Goal: Task Accomplishment & Management: Complete application form

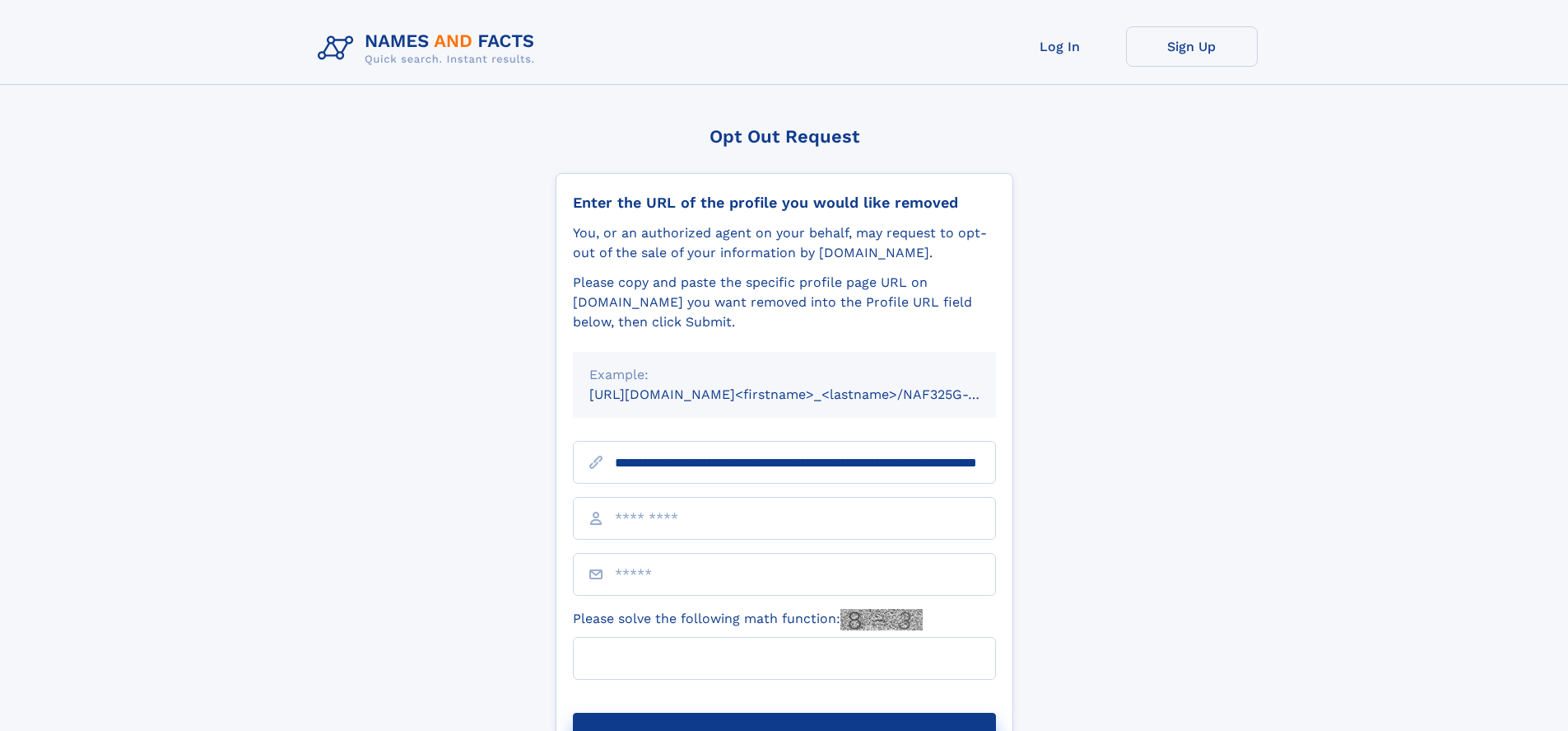
scroll to position [0, 167]
type input "**********"
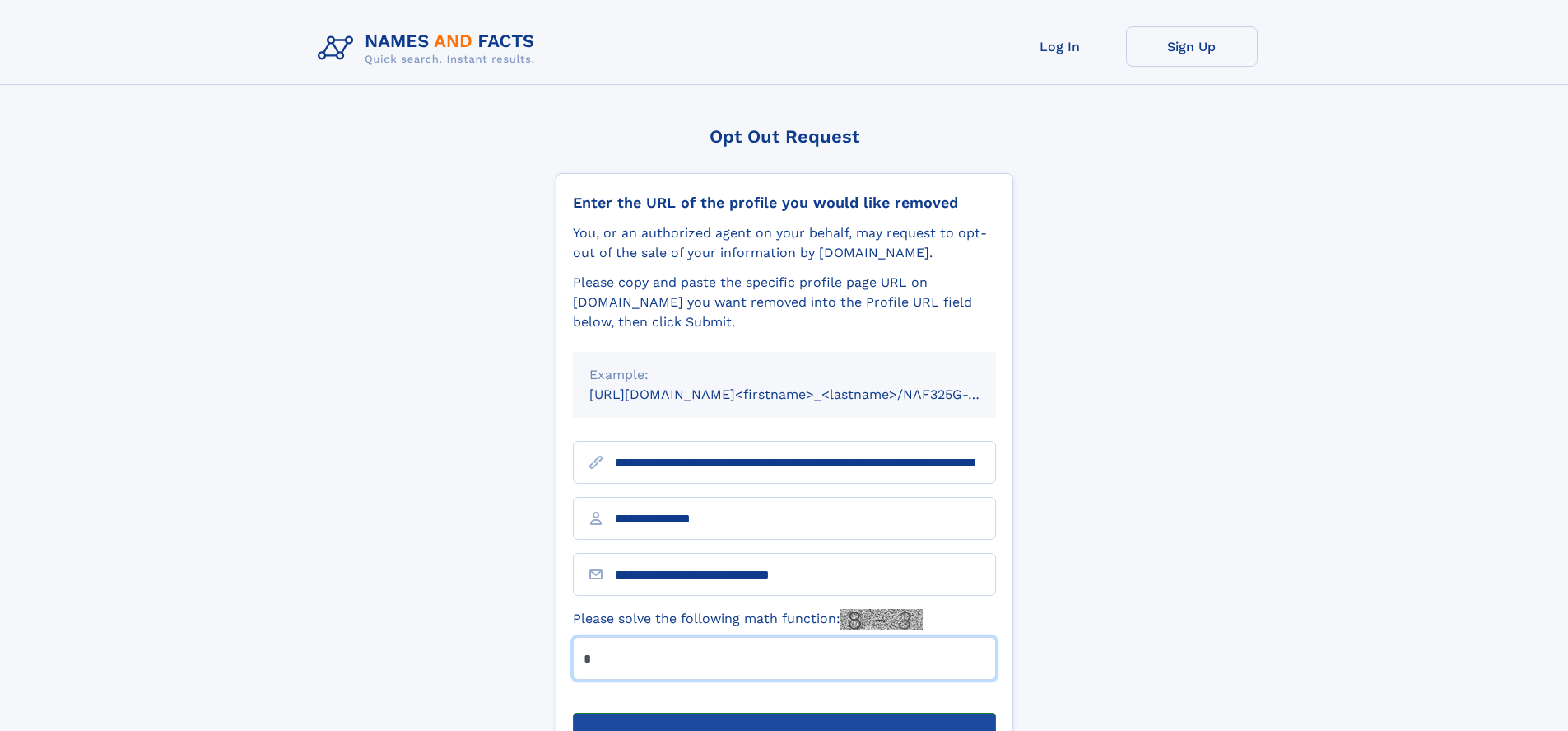
type input "*"
click at [784, 712] on button "Submit Opt Out Request" at bounding box center [784, 739] width 424 height 53
